Goal: Find specific page/section: Find specific page/section

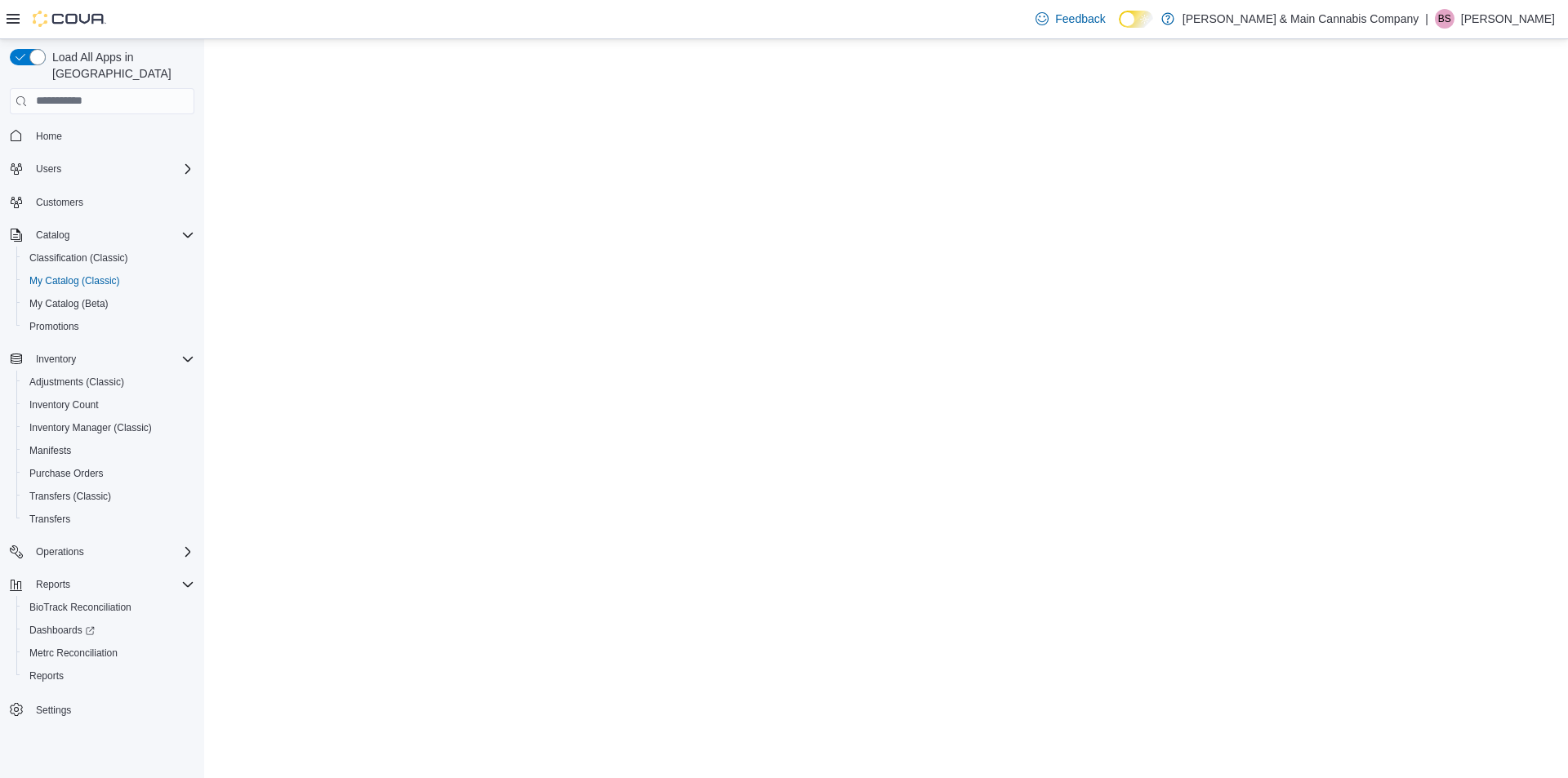
select select "**********"
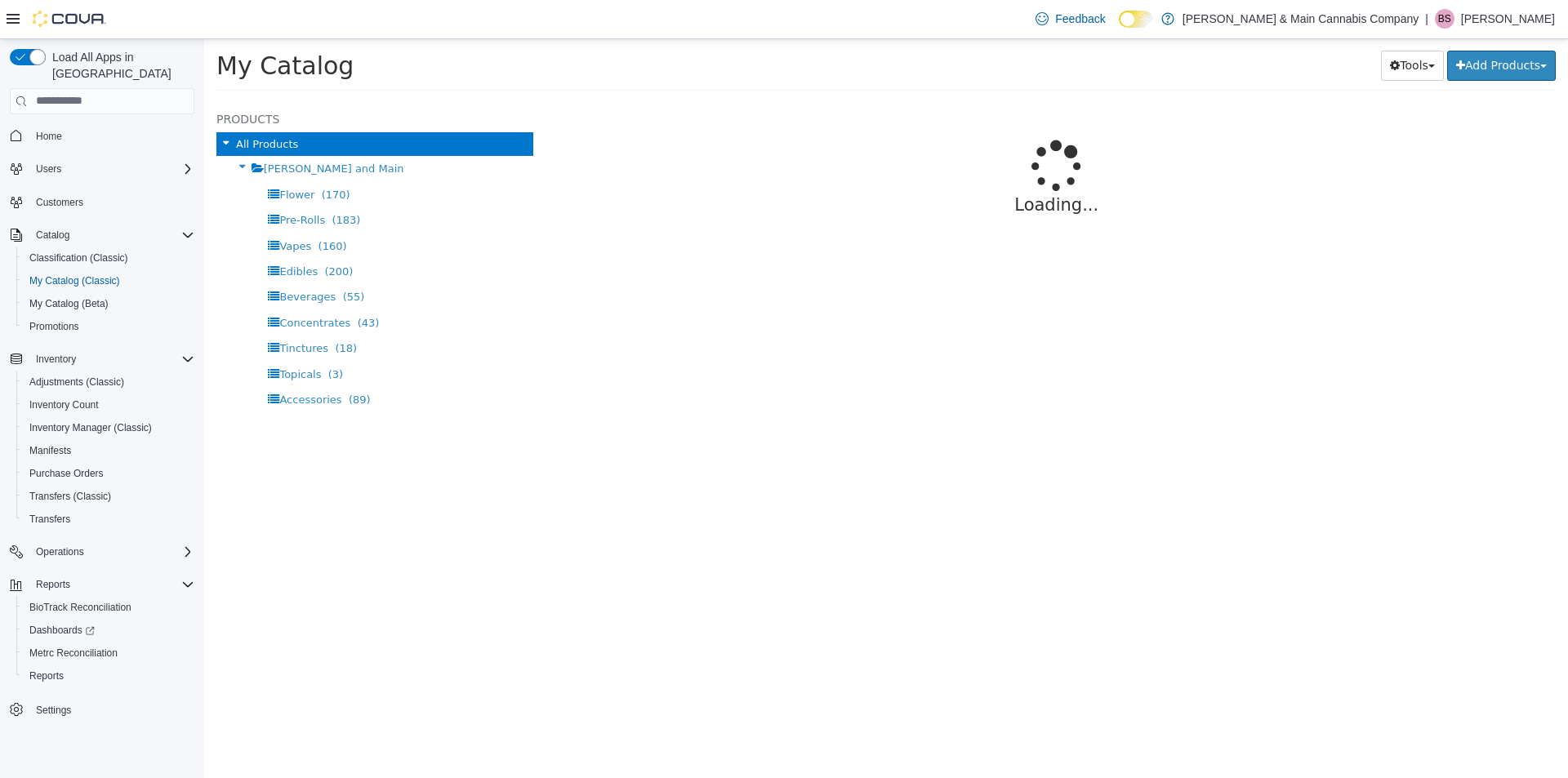
select select "**********"
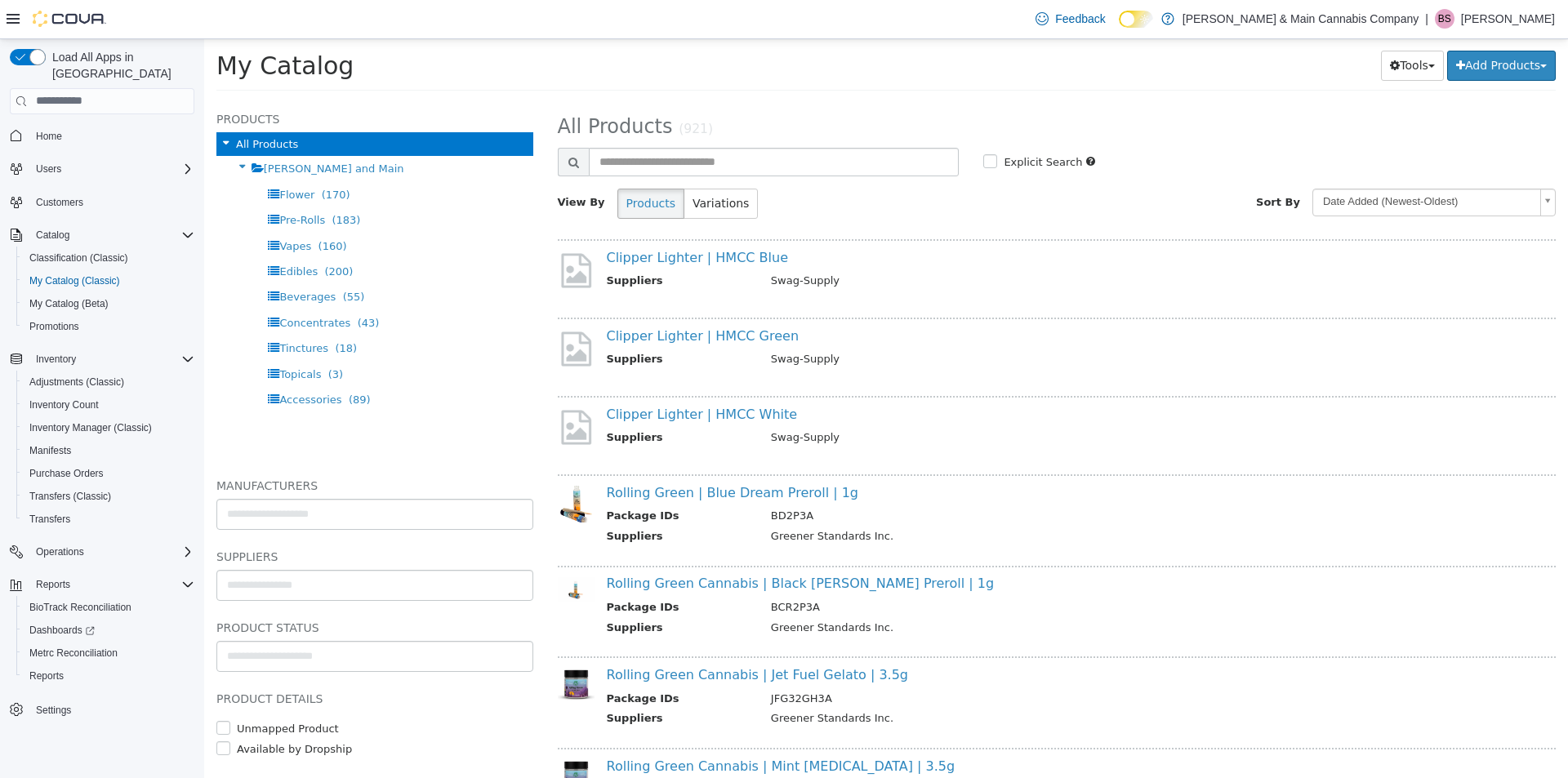
click at [729, 96] on div "My Catalog Tools Merge Products Map Private Products Bulk Product Editor Export…" at bounding box center [886, 70] width 1364 height 62
